Goal: Entertainment & Leisure: Browse casually

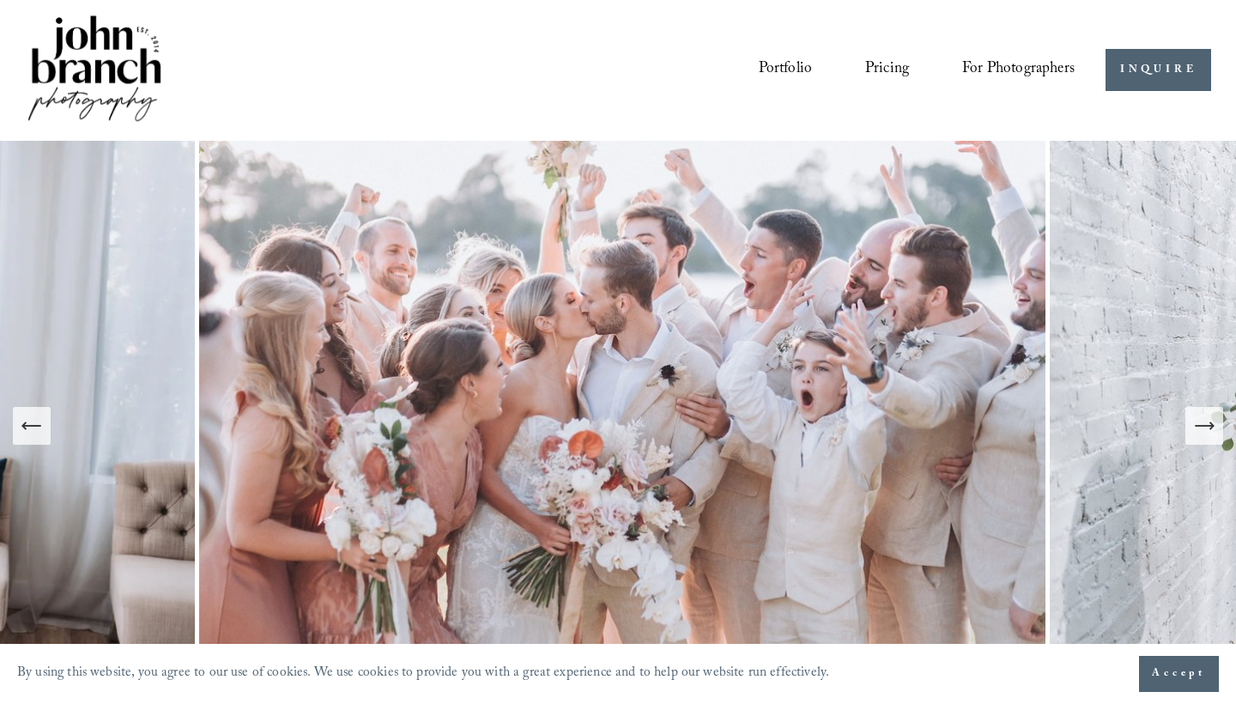
click at [1194, 431] on icon "Next Slide" at bounding box center [1204, 426] width 24 height 24
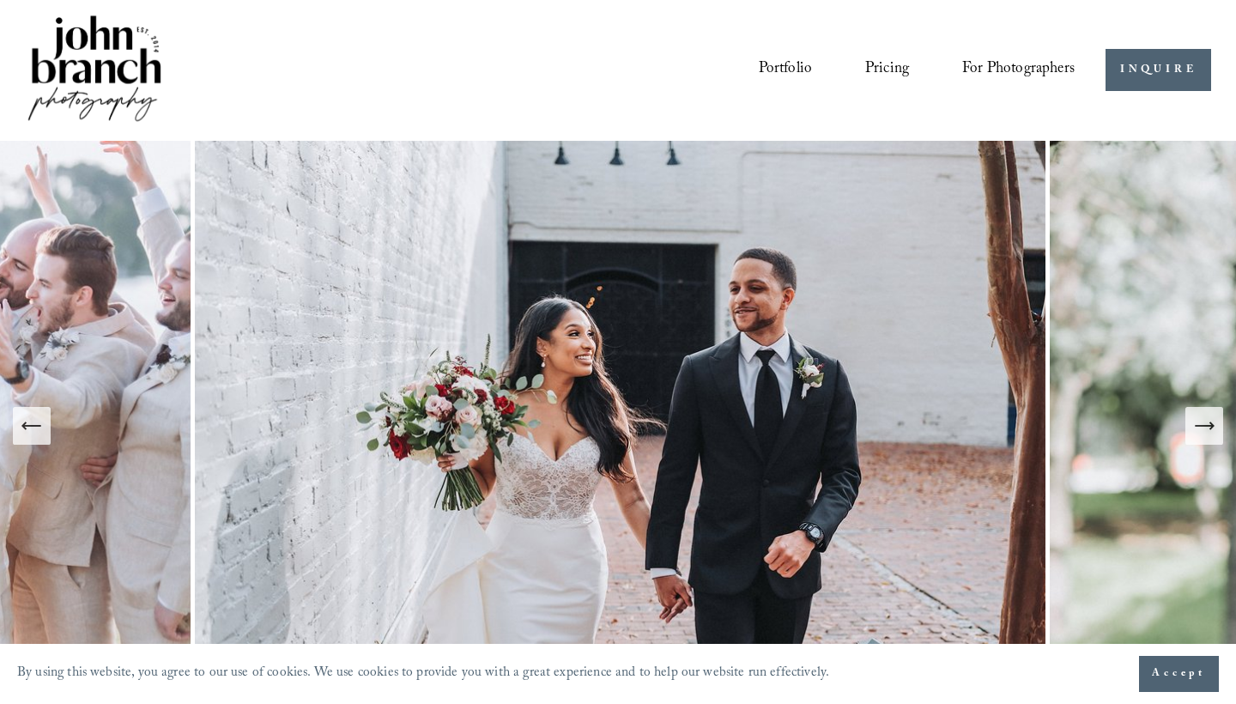
click at [1193, 432] on icon "Next Slide" at bounding box center [1204, 426] width 24 height 24
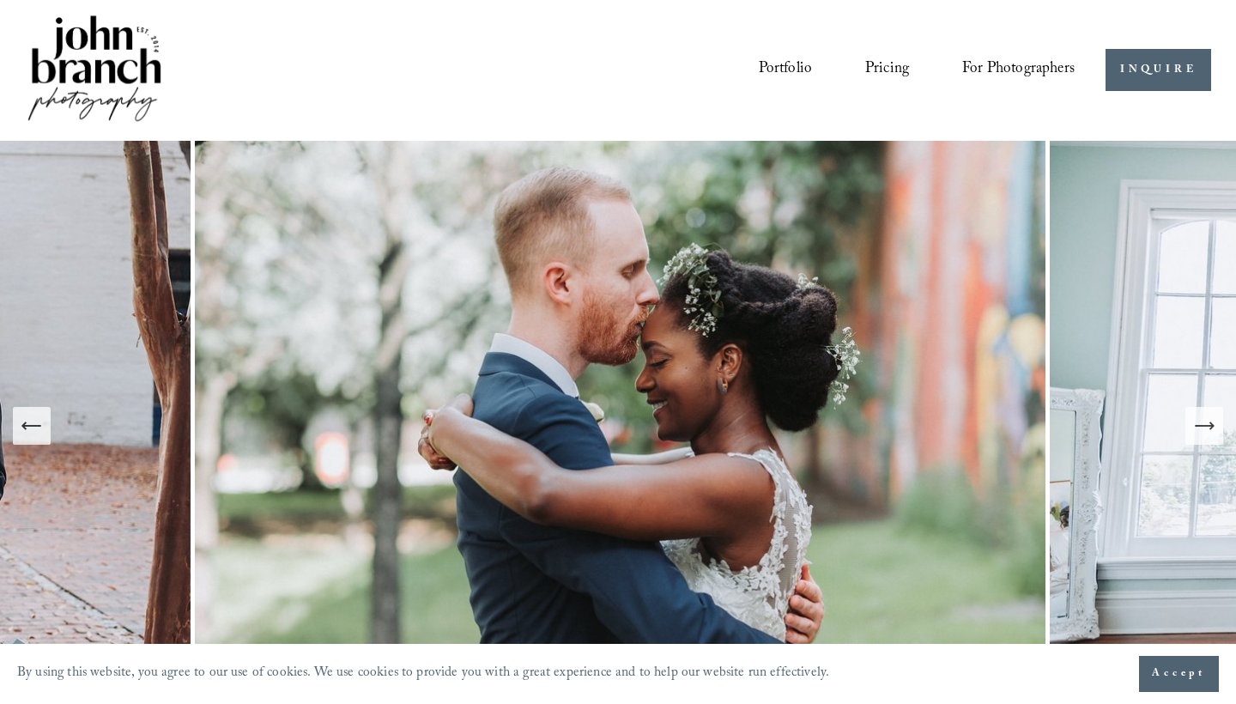
click at [1193, 432] on icon "Next Slide" at bounding box center [1204, 426] width 24 height 24
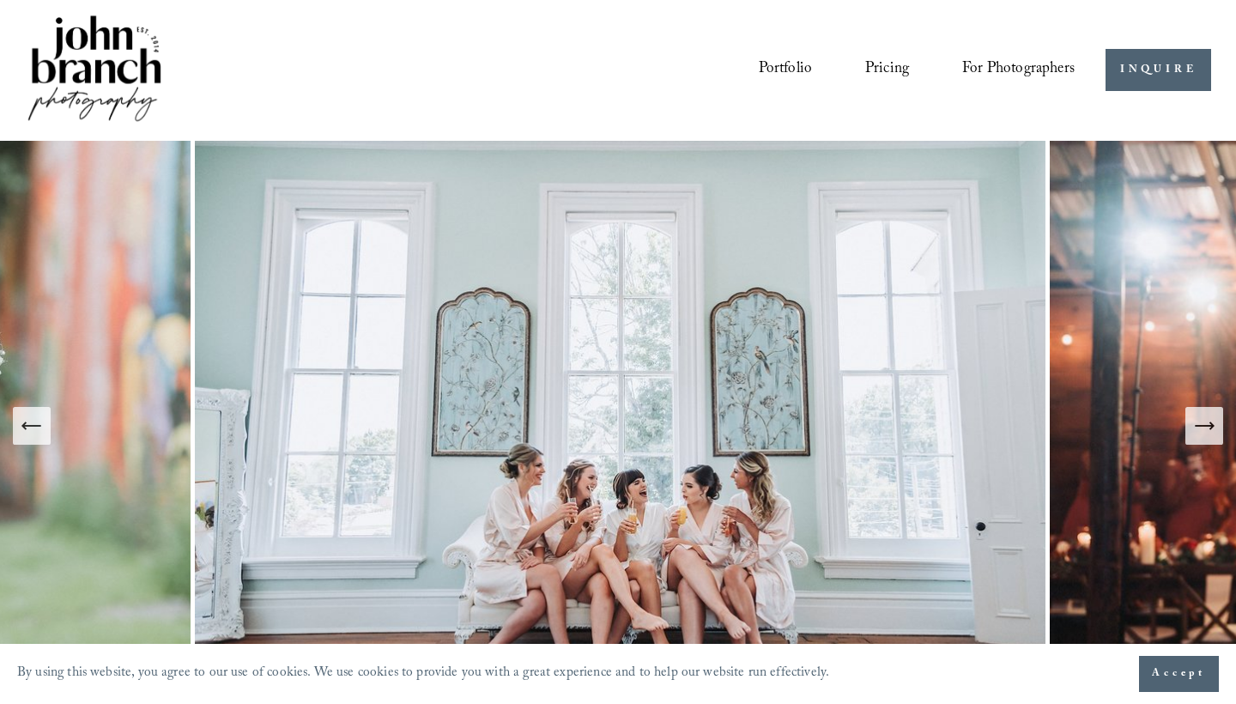
click at [1193, 432] on icon "Next Slide" at bounding box center [1204, 426] width 24 height 24
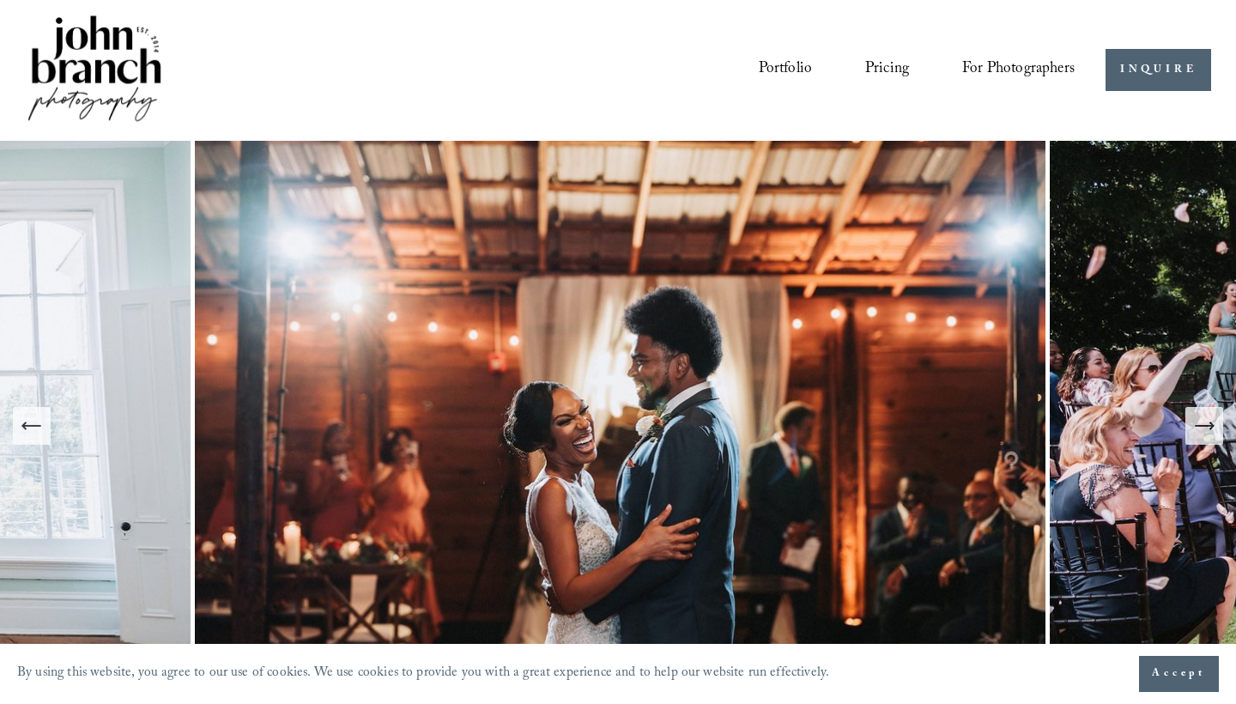
click at [1193, 432] on icon "Next Slide" at bounding box center [1204, 426] width 24 height 24
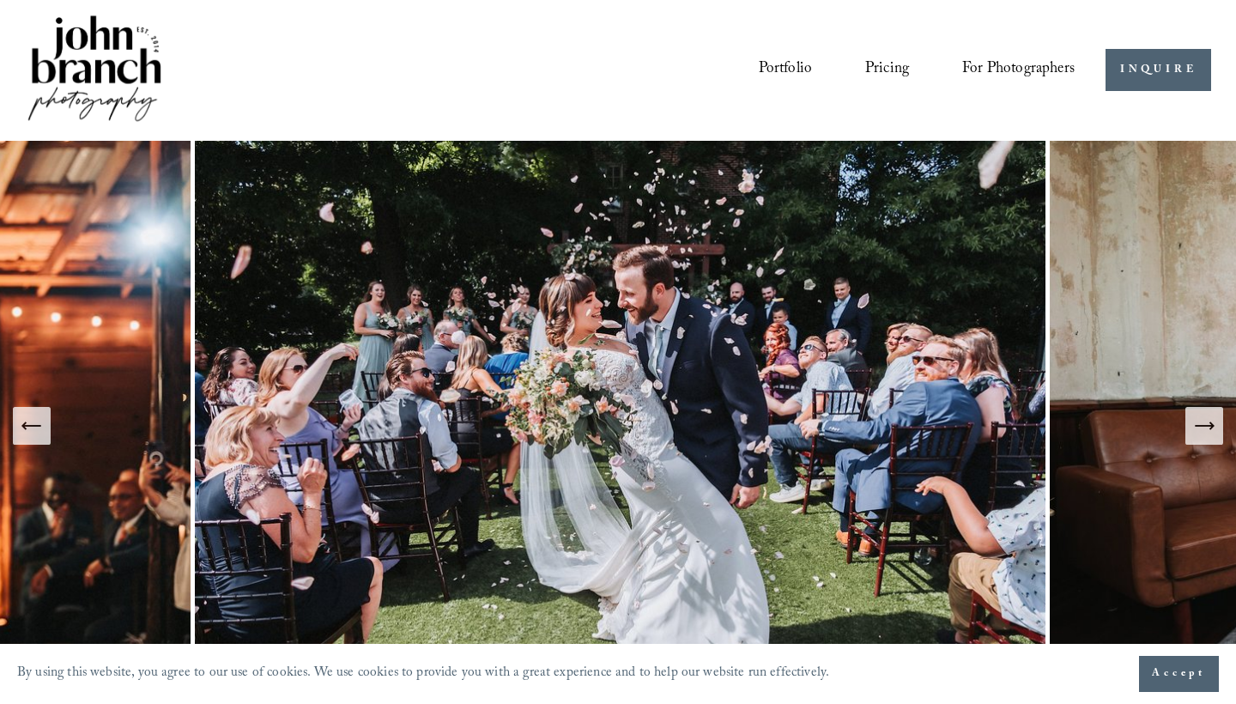
click at [1197, 432] on icon "Next Slide" at bounding box center [1204, 426] width 24 height 24
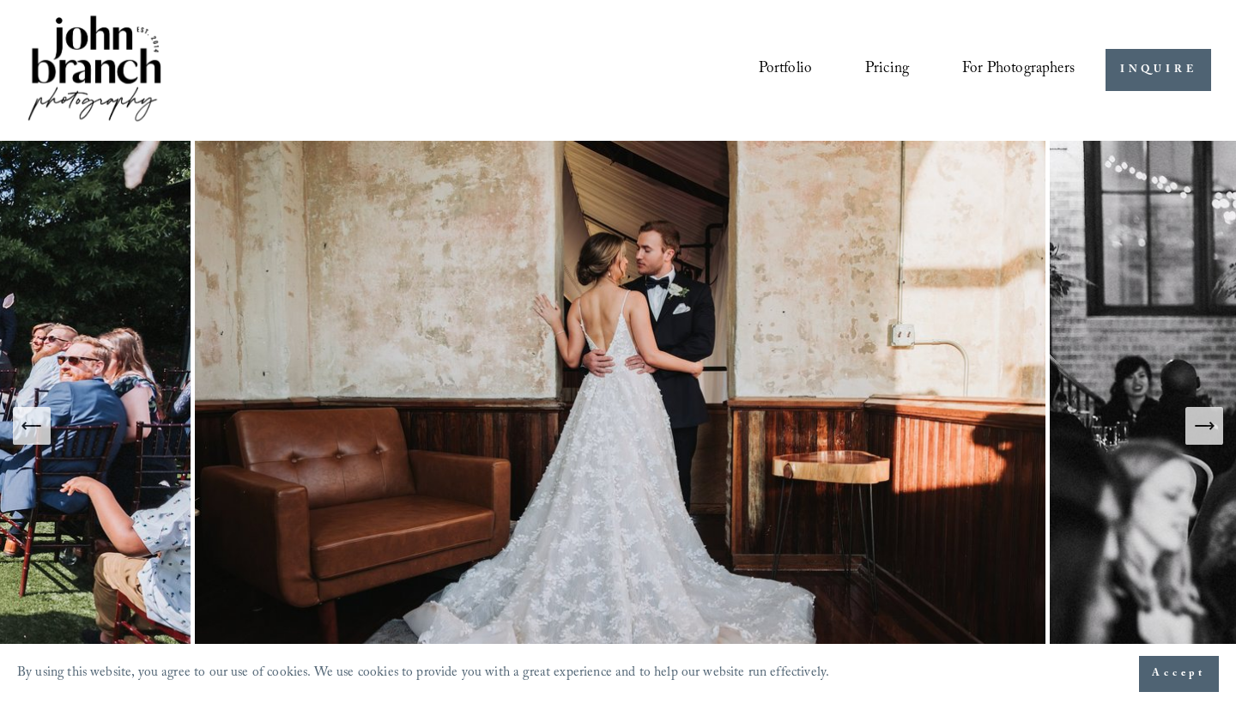
click at [1197, 433] on icon "Next Slide" at bounding box center [1204, 426] width 24 height 24
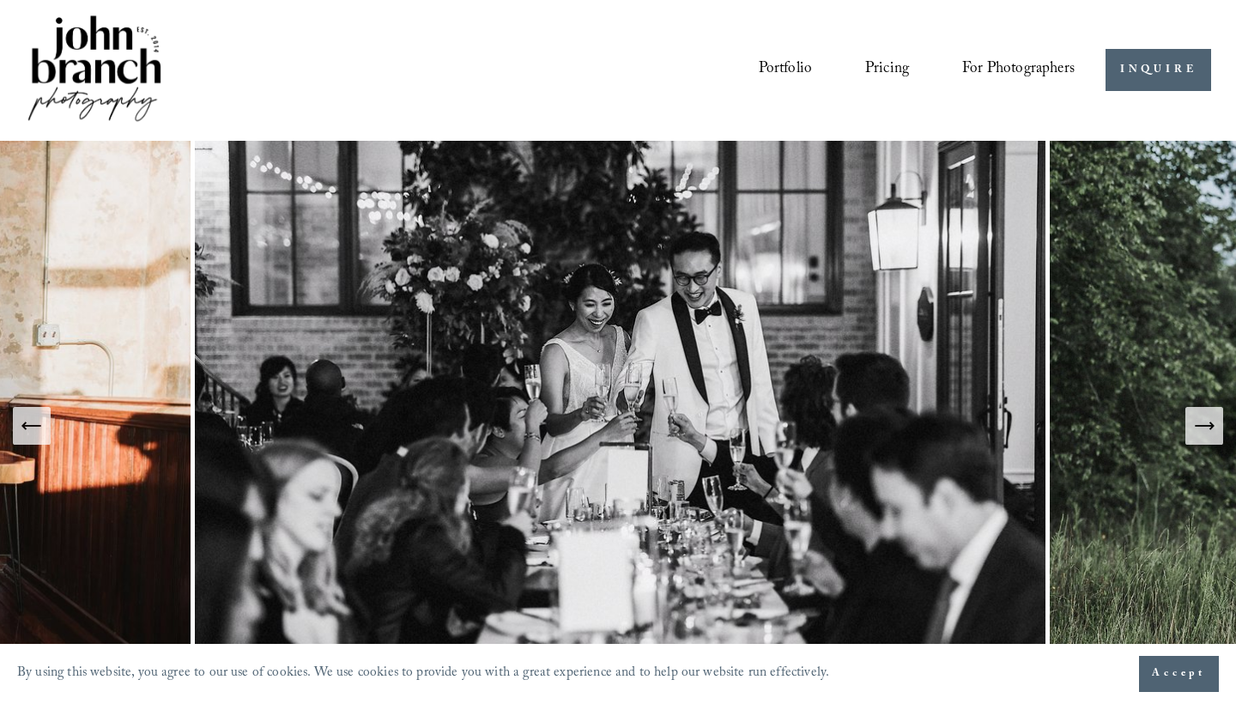
click at [1197, 433] on icon "Next Slide" at bounding box center [1204, 426] width 24 height 24
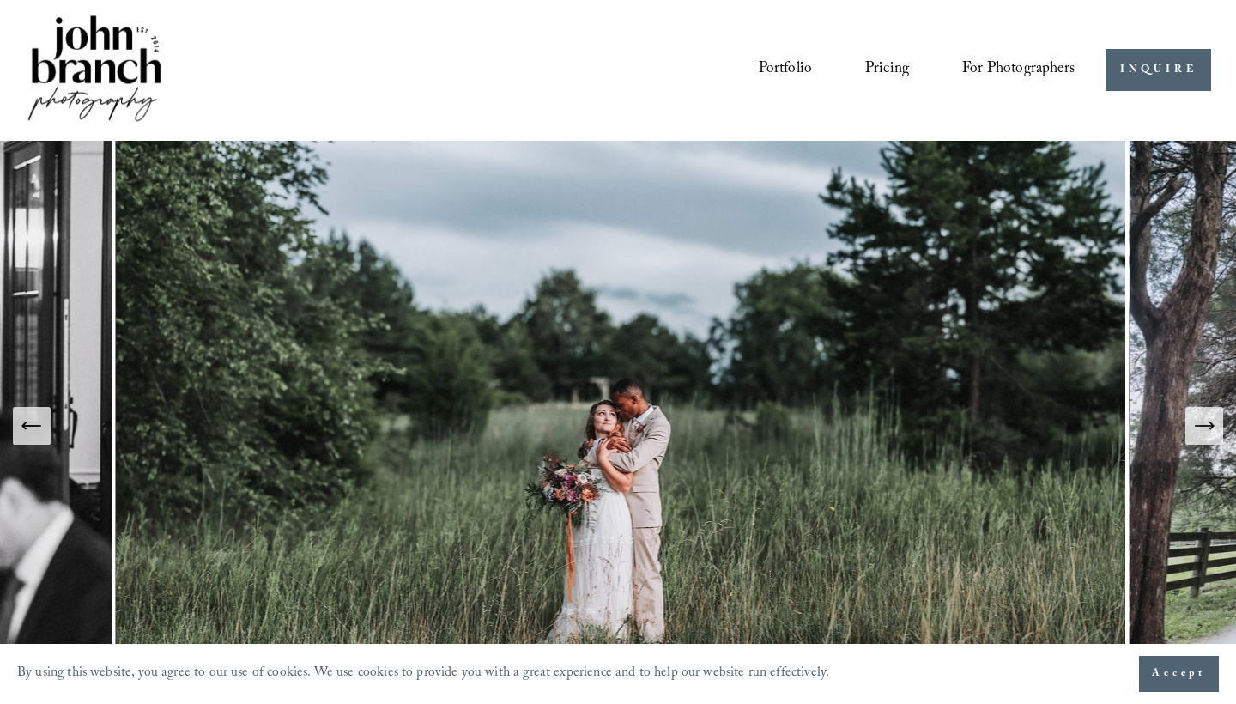
click at [1197, 433] on icon "Next Slide" at bounding box center [1204, 426] width 24 height 24
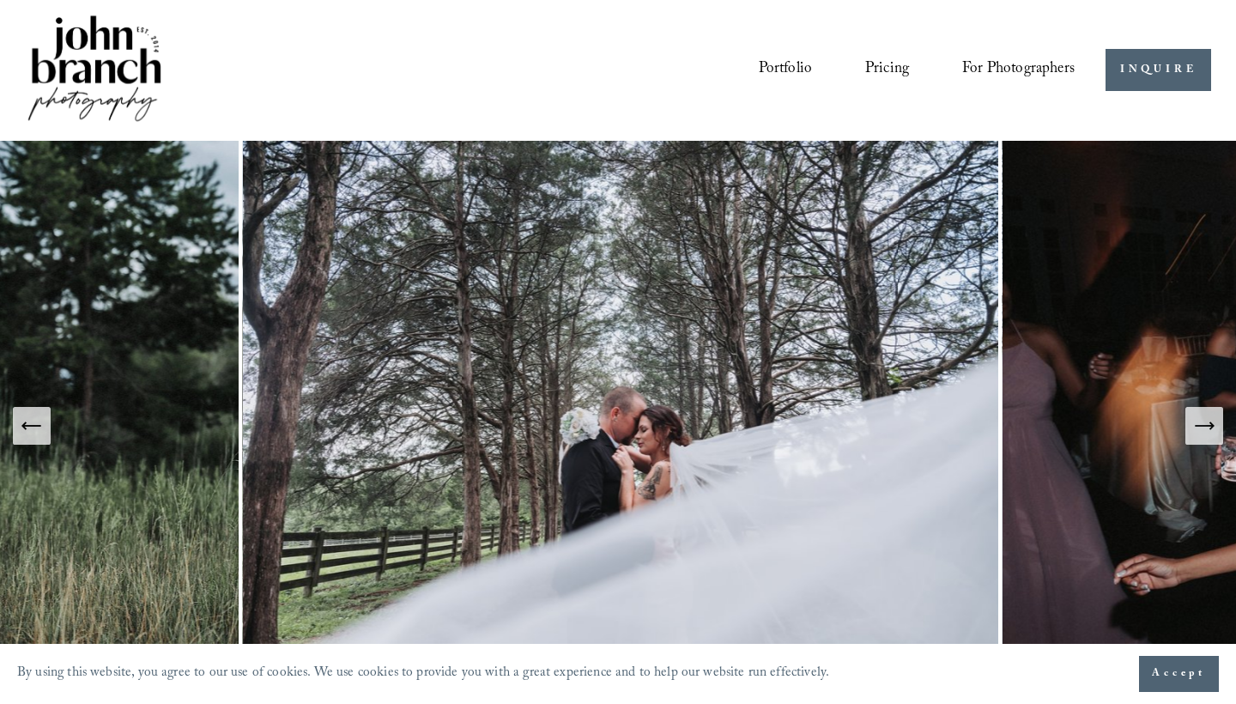
click at [1197, 433] on icon "Next Slide" at bounding box center [1204, 426] width 24 height 24
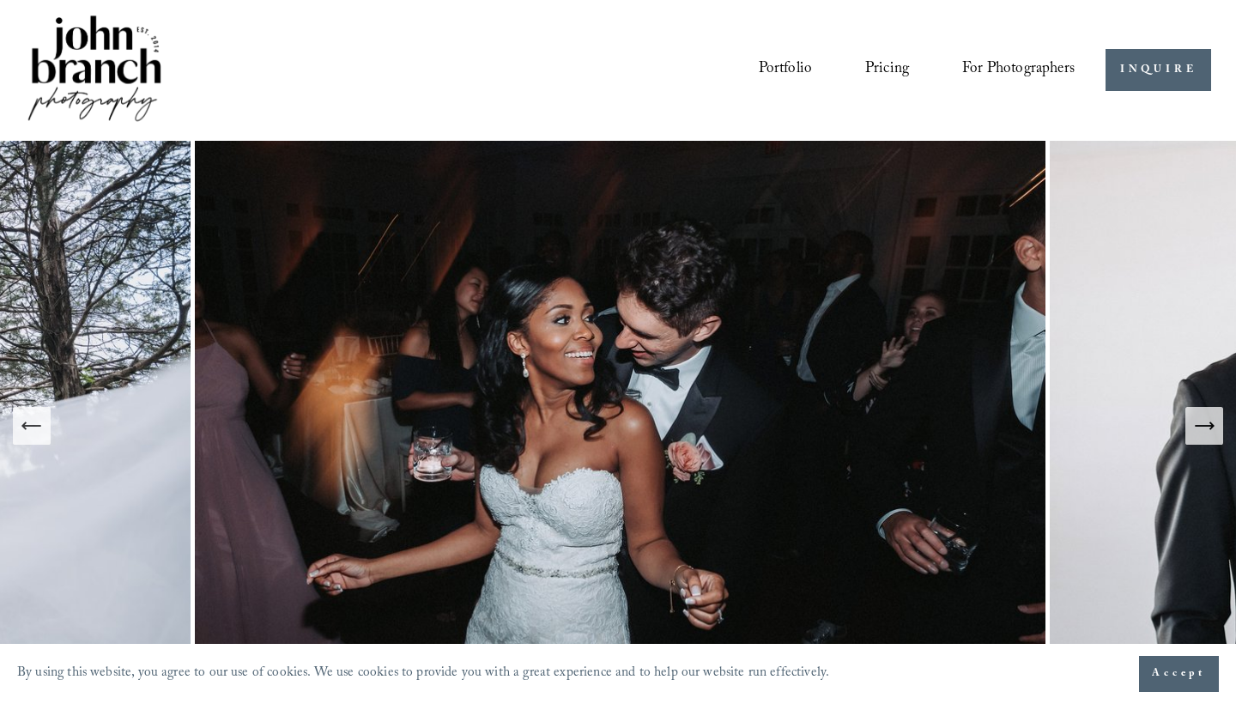
click at [1197, 433] on icon "Next Slide" at bounding box center [1204, 426] width 24 height 24
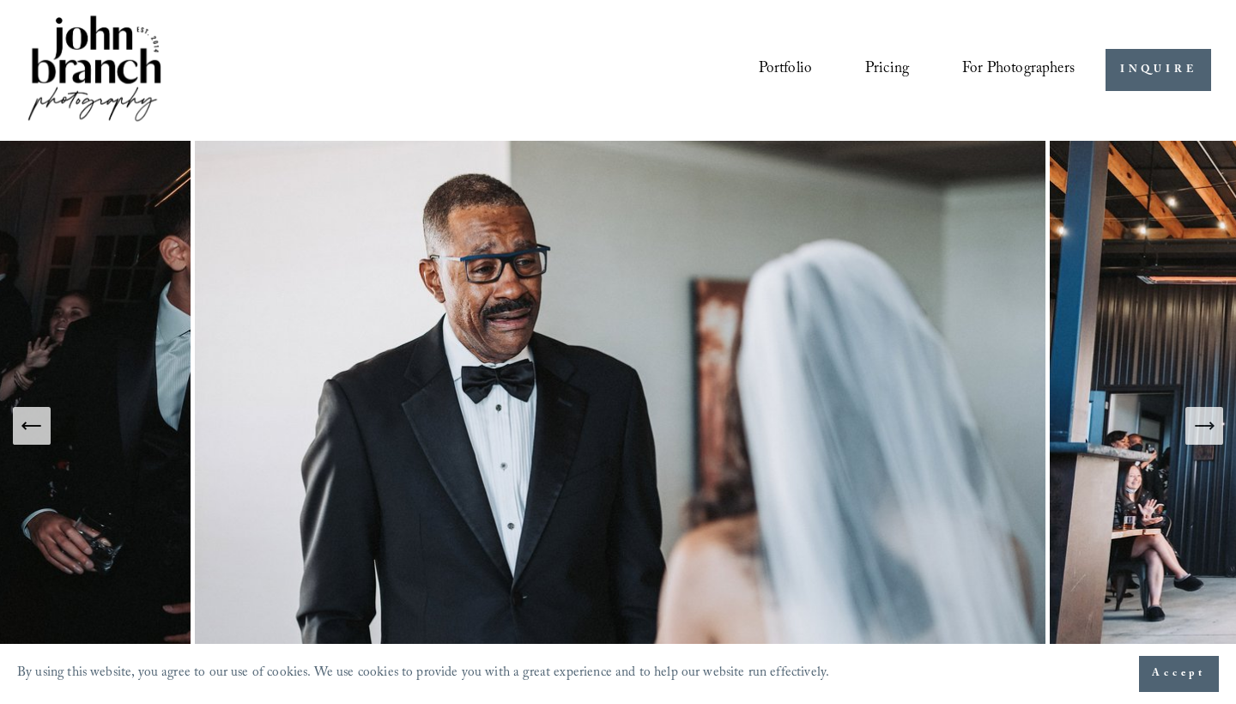
click at [1197, 433] on icon "Next Slide" at bounding box center [1204, 426] width 24 height 24
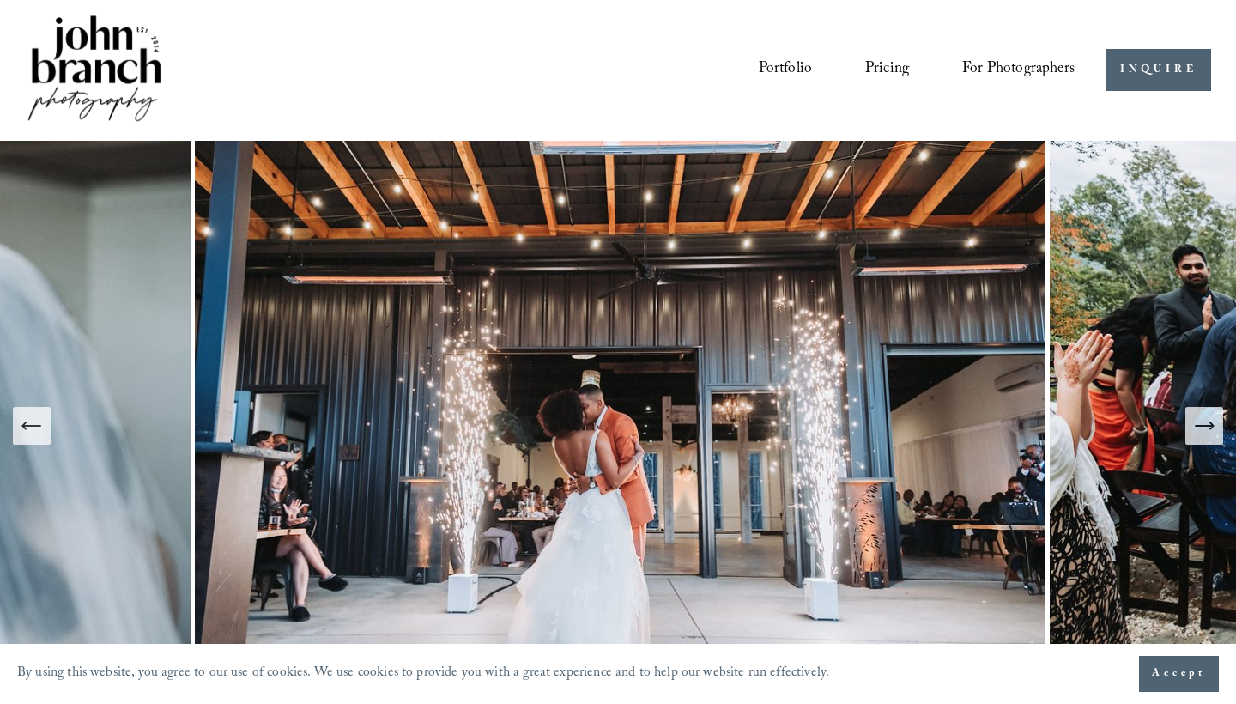
click at [1197, 433] on icon "Next Slide" at bounding box center [1204, 426] width 24 height 24
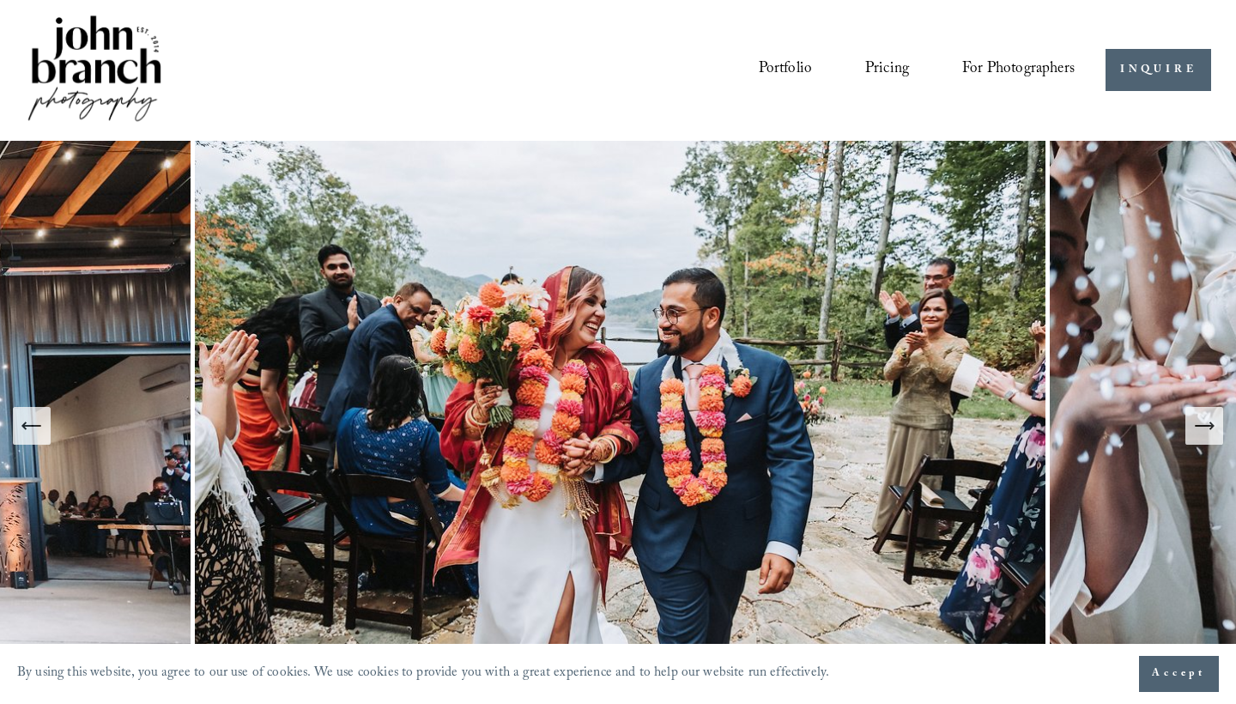
click at [1197, 433] on icon "Next Slide" at bounding box center [1204, 426] width 24 height 24
